Goal: Download file/media

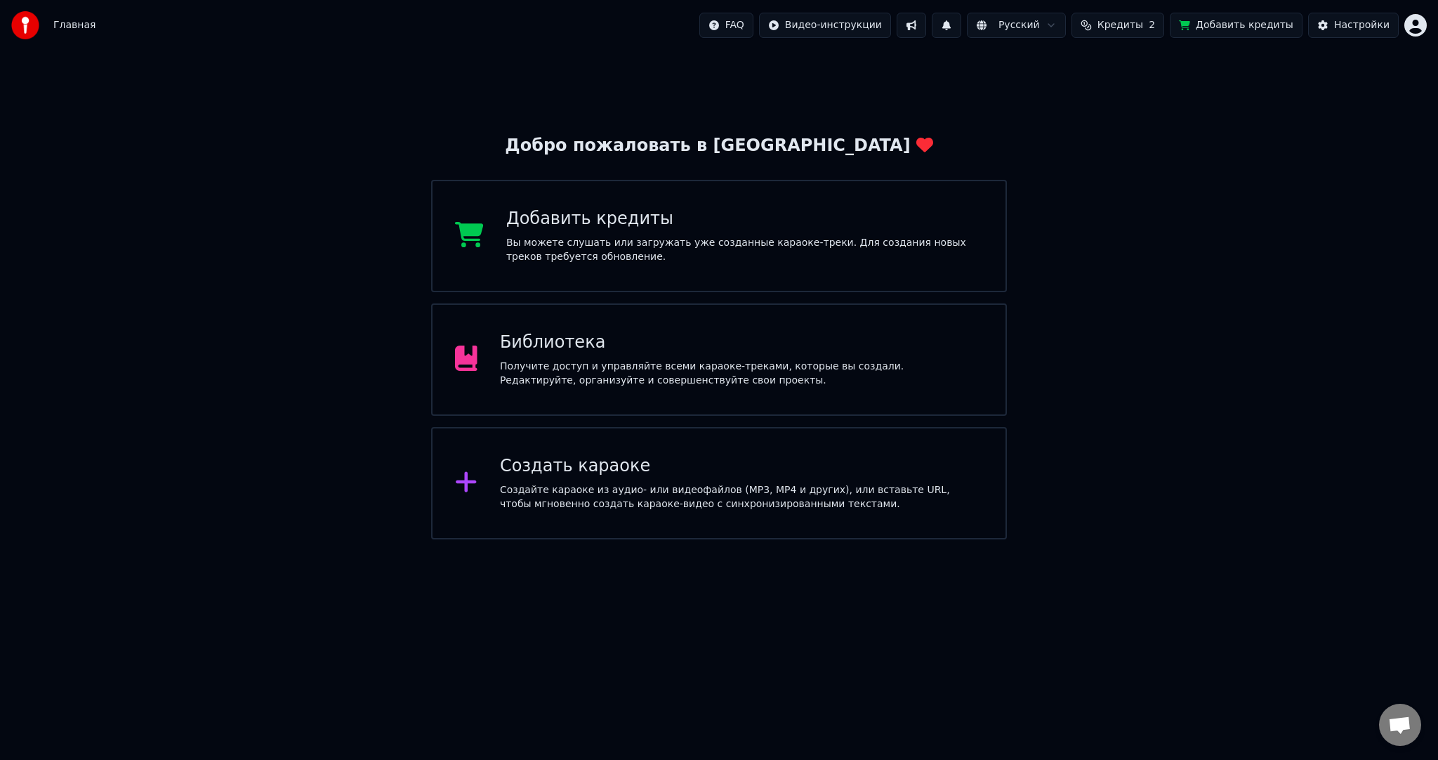
click at [629, 392] on div "Библиотека Получите доступ и управляйте всеми караоке-треками, которые вы созда…" at bounding box center [718, 359] width 575 height 112
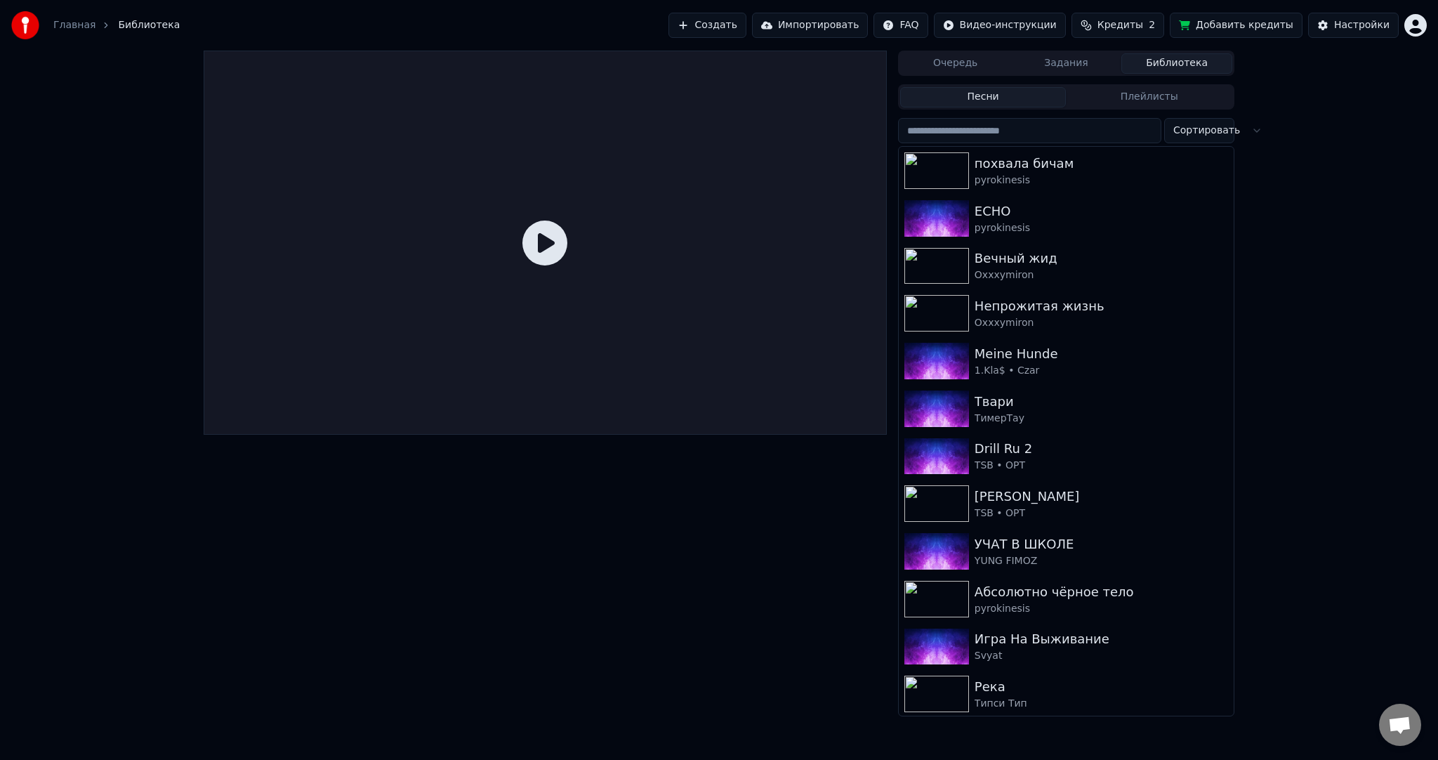
click at [950, 122] on input "search" at bounding box center [1029, 130] width 263 height 25
paste input "**********"
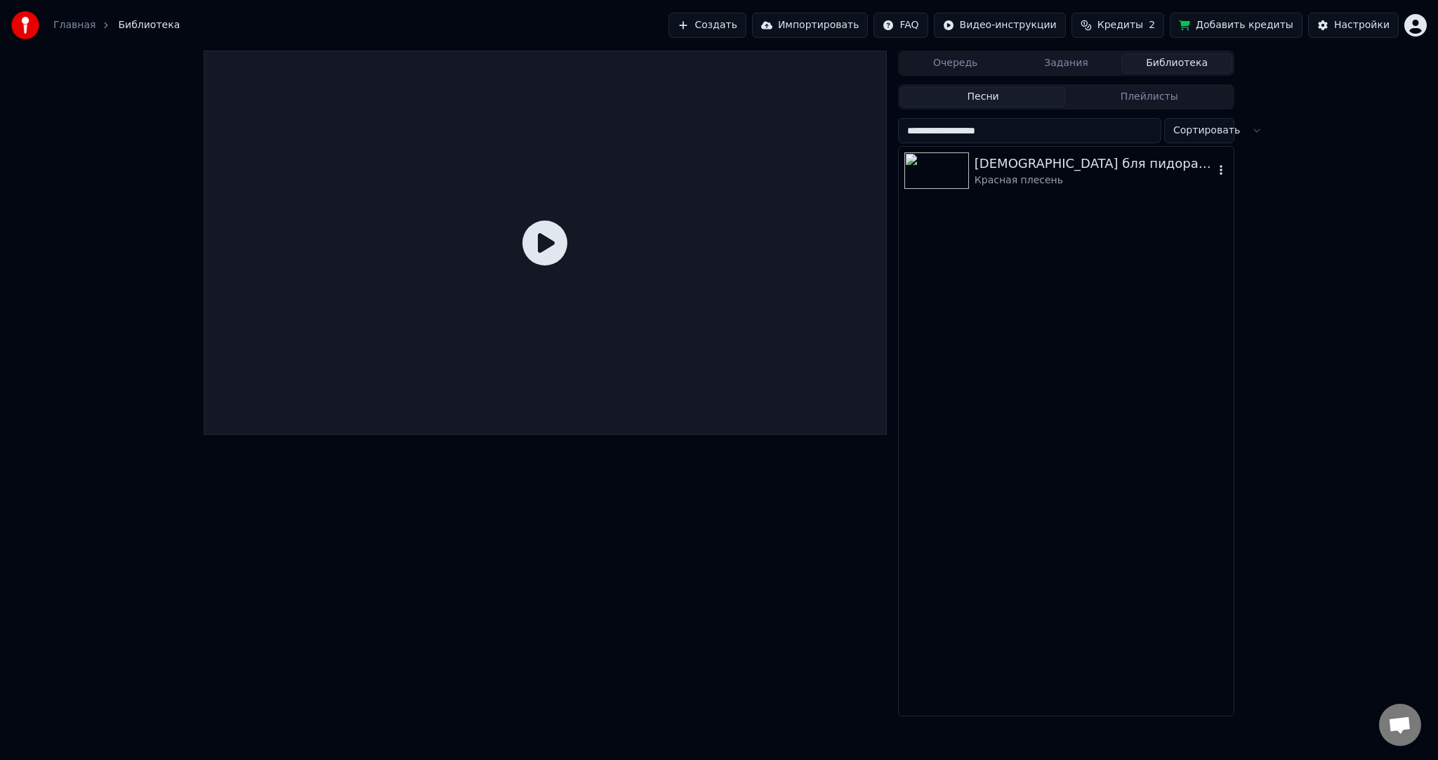
type input "**********"
click at [1052, 173] on div "Красная плесень" at bounding box center [1094, 180] width 239 height 14
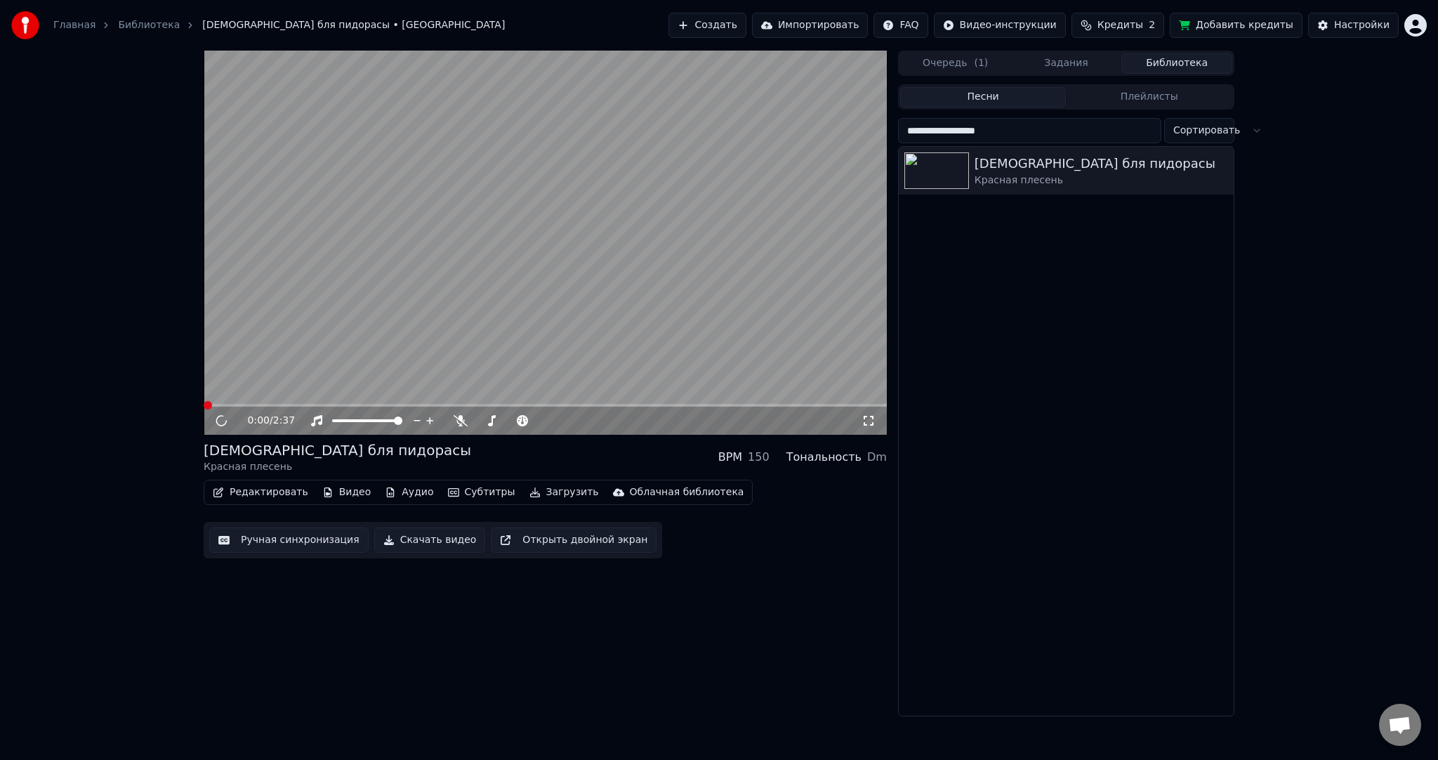
click at [601, 256] on video at bounding box center [545, 243] width 683 height 384
click at [543, 487] on button "Загрузить" at bounding box center [564, 492] width 81 height 20
click at [548, 247] on video at bounding box center [545, 243] width 683 height 384
click at [544, 495] on button "Загрузить" at bounding box center [564, 492] width 81 height 20
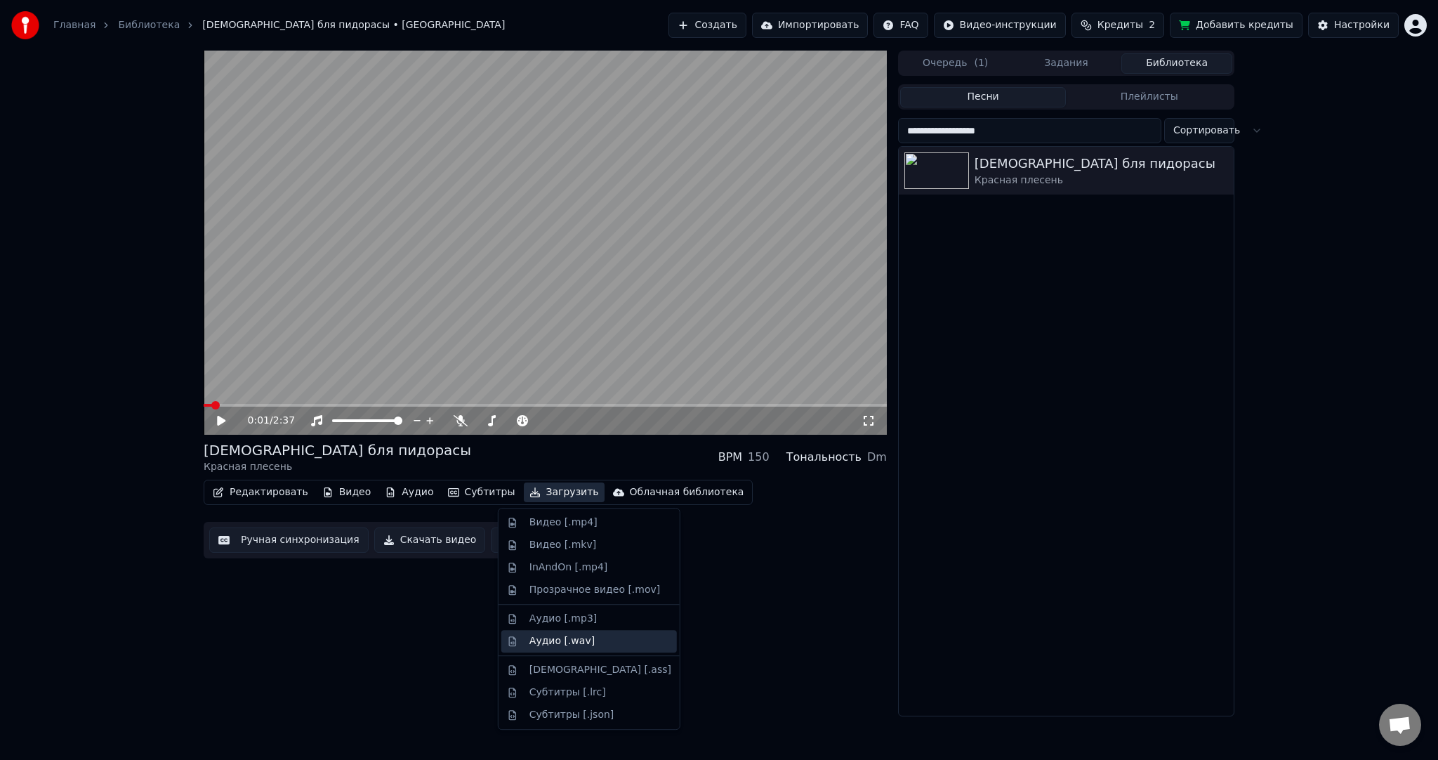
click at [548, 637] on div "Аудио [.wav]" at bounding box center [561, 641] width 65 height 14
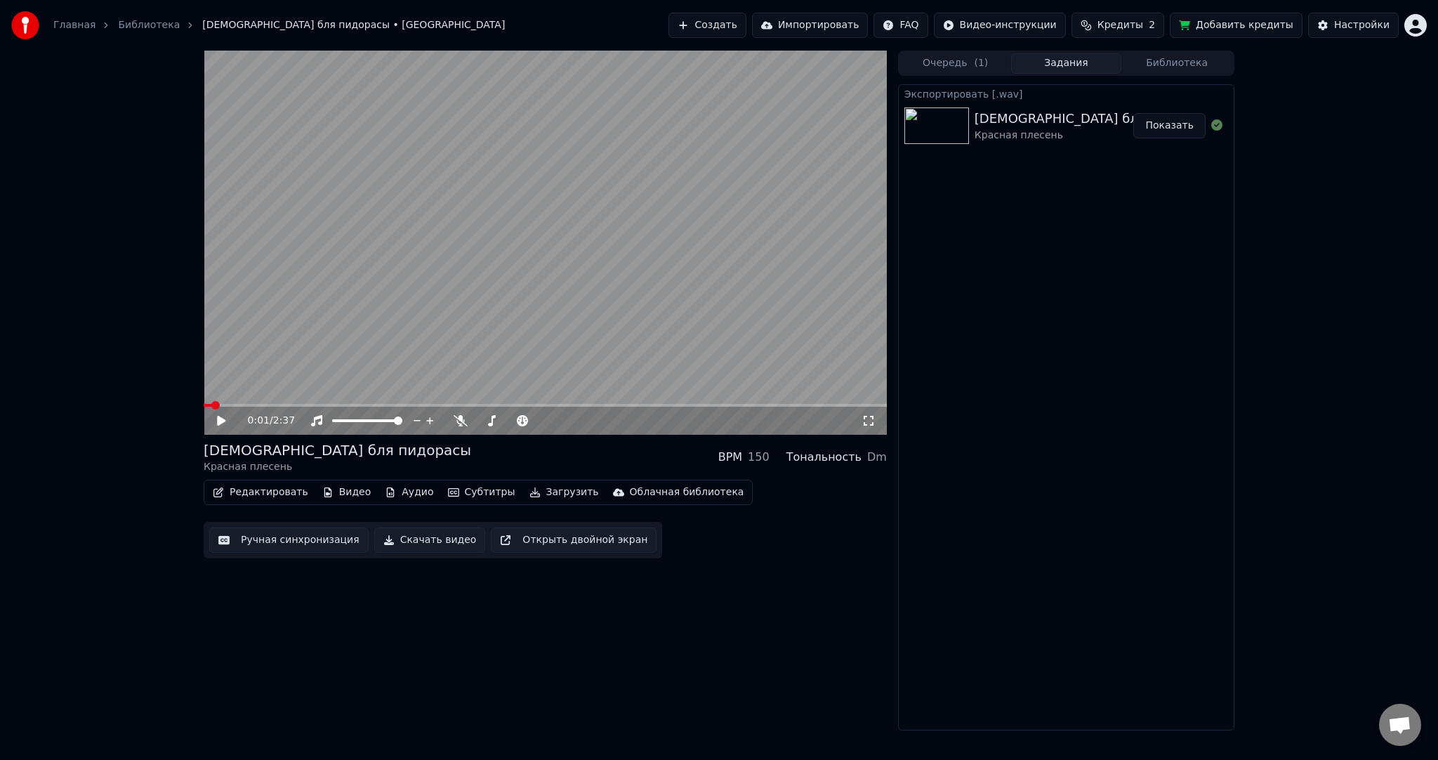
click at [545, 477] on div "Мусора бля пидорасы Красная плесень BPM 150 Тональность Dm Редактировать Видео …" at bounding box center [545, 499] width 683 height 118
click at [543, 489] on button "Загрузить" at bounding box center [564, 492] width 81 height 20
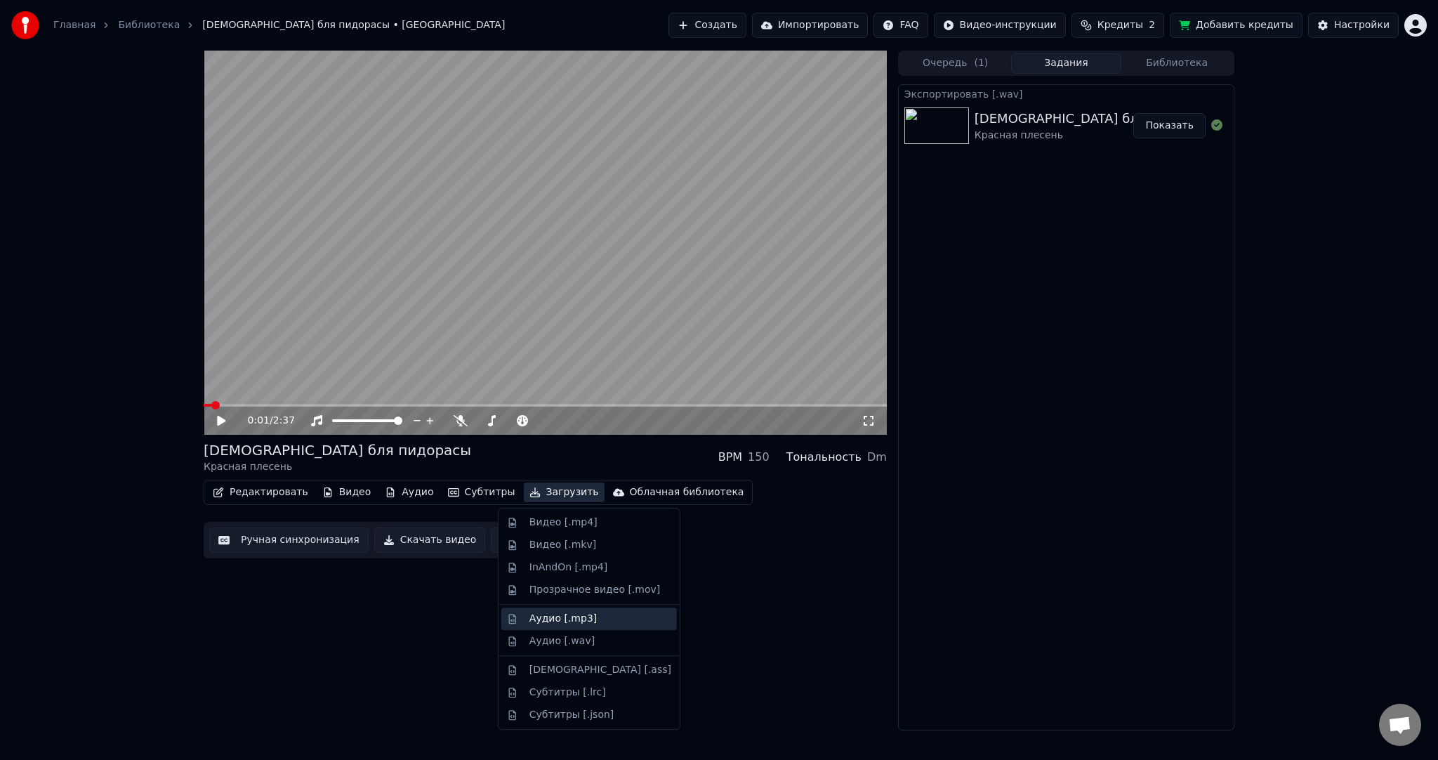
click at [565, 612] on div "Аудио [.mp3]" at bounding box center [562, 619] width 67 height 14
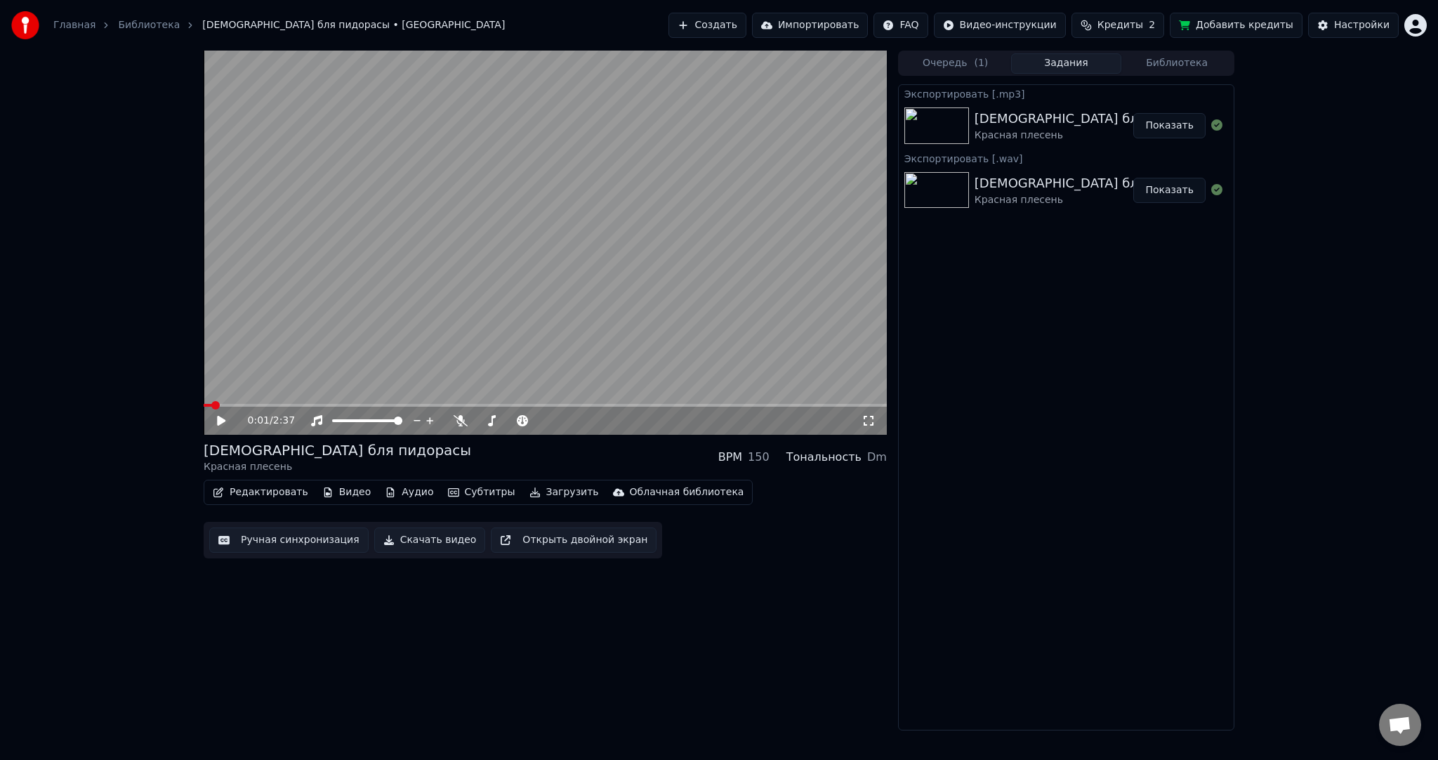
click at [530, 492] on button "Загрузить" at bounding box center [564, 492] width 81 height 20
click at [802, 542] on div "Редактировать Видео Аудио Субтитры Загрузить Облачная библиотека Ручная синхрон…" at bounding box center [545, 519] width 683 height 79
click at [1160, 199] on button "Показать" at bounding box center [1169, 190] width 72 height 25
